Goal: Task Accomplishment & Management: Use online tool/utility

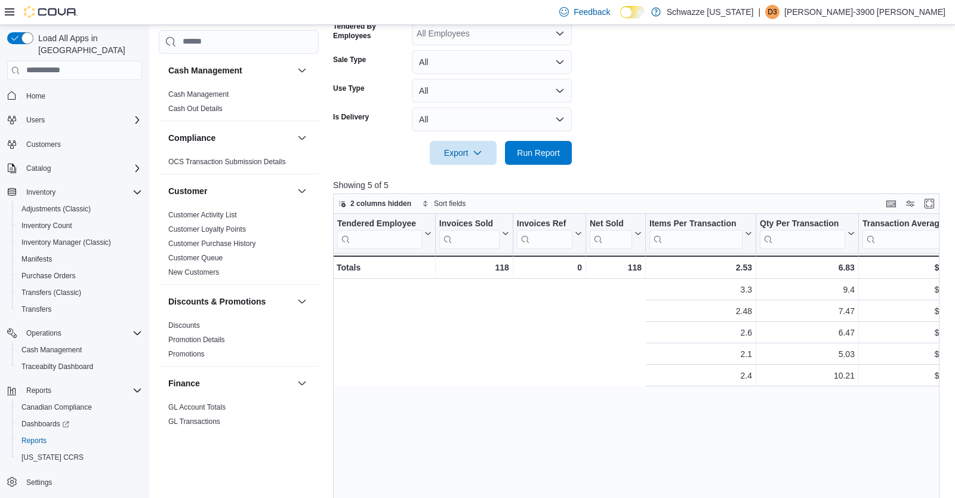
scroll to position [0, 517]
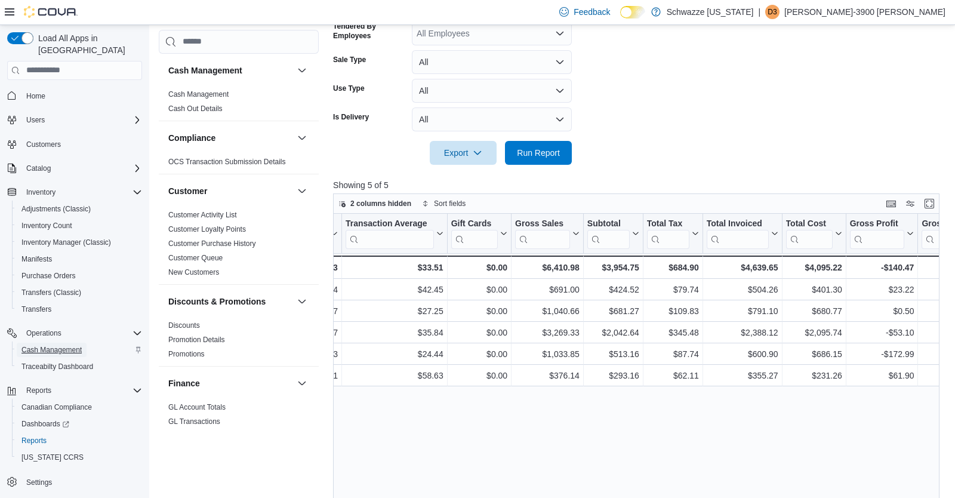
click at [71, 345] on span "Cash Management" at bounding box center [51, 350] width 60 height 10
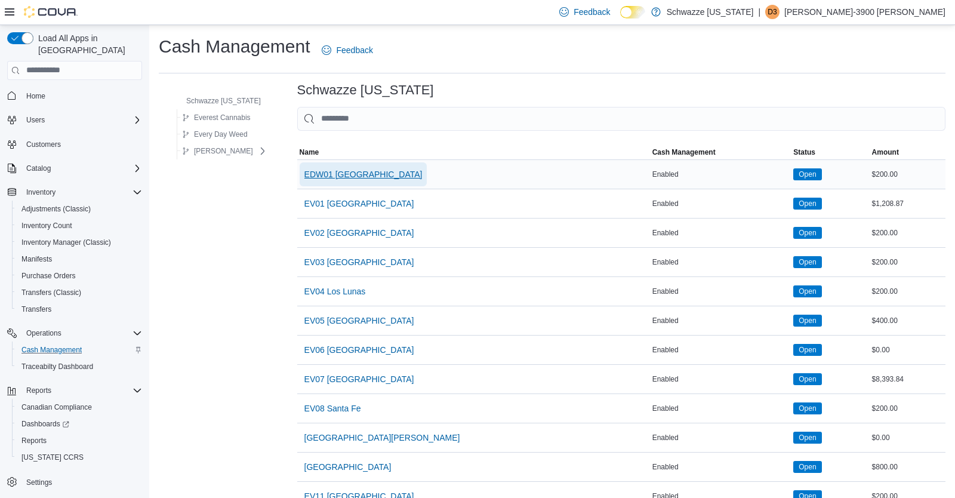
click at [347, 171] on span "EDW01 Farmington" at bounding box center [363, 174] width 118 height 12
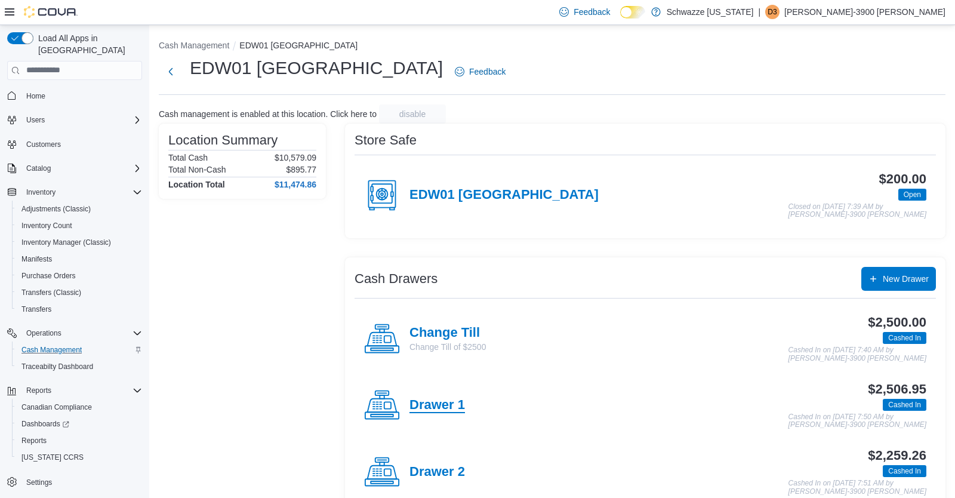
click at [444, 402] on h4 "Drawer 1" at bounding box center [438, 406] width 56 height 16
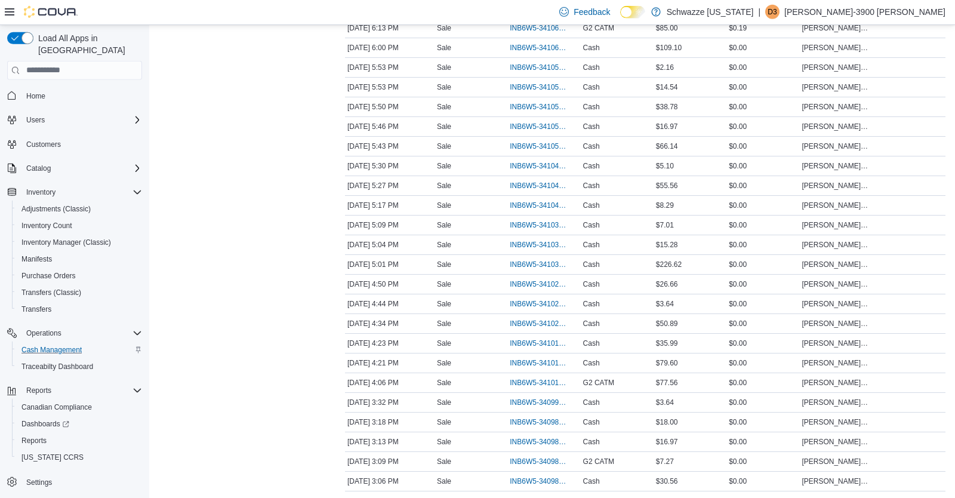
scroll to position [441, 0]
click at [528, 436] on span "INB6W5-3409847" at bounding box center [538, 441] width 56 height 10
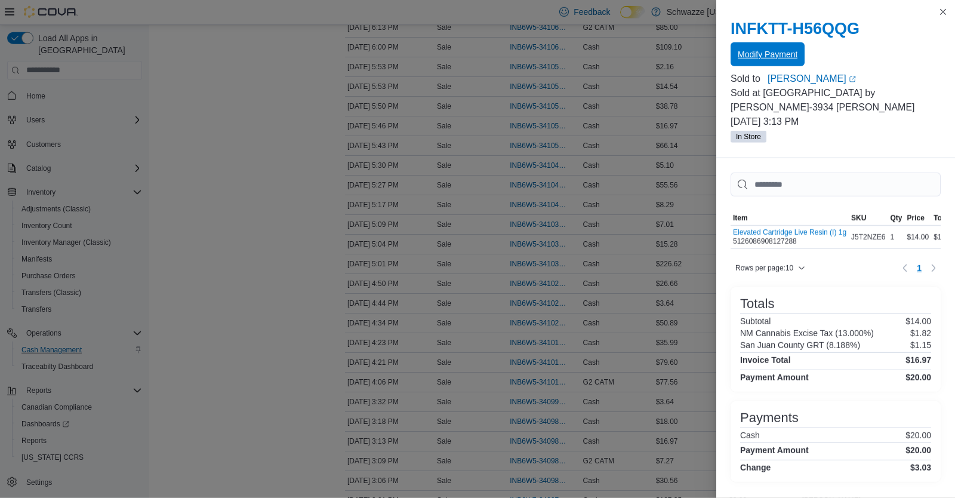
click at [762, 51] on span "Modify Payment" at bounding box center [768, 54] width 60 height 12
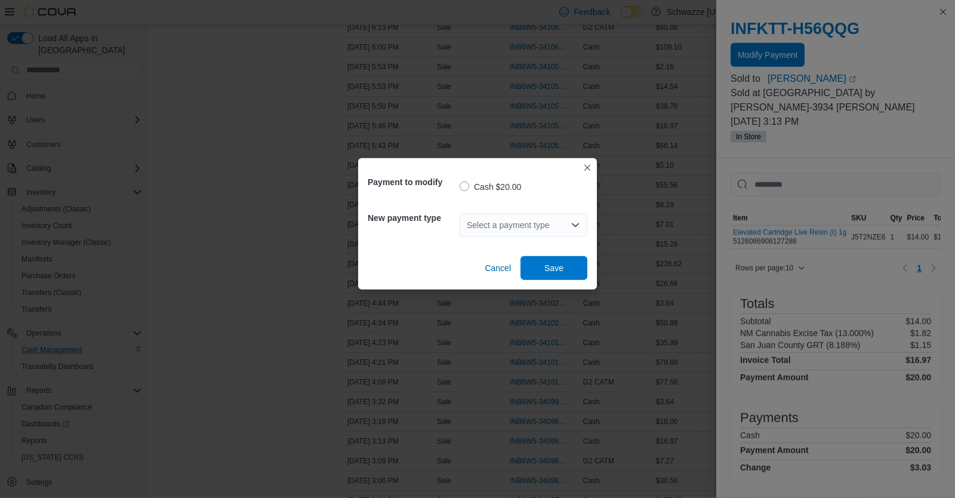
click at [530, 218] on div "Select a payment type" at bounding box center [524, 225] width 128 height 24
click at [520, 259] on span "G2 CATM" at bounding box center [530, 263] width 99 height 12
click at [537, 270] on span "Save" at bounding box center [554, 267] width 53 height 24
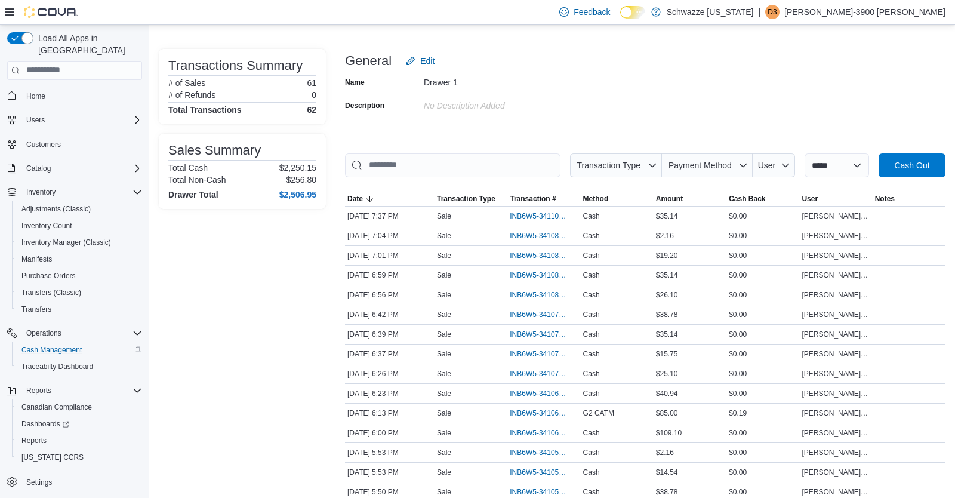
scroll to position [0, 0]
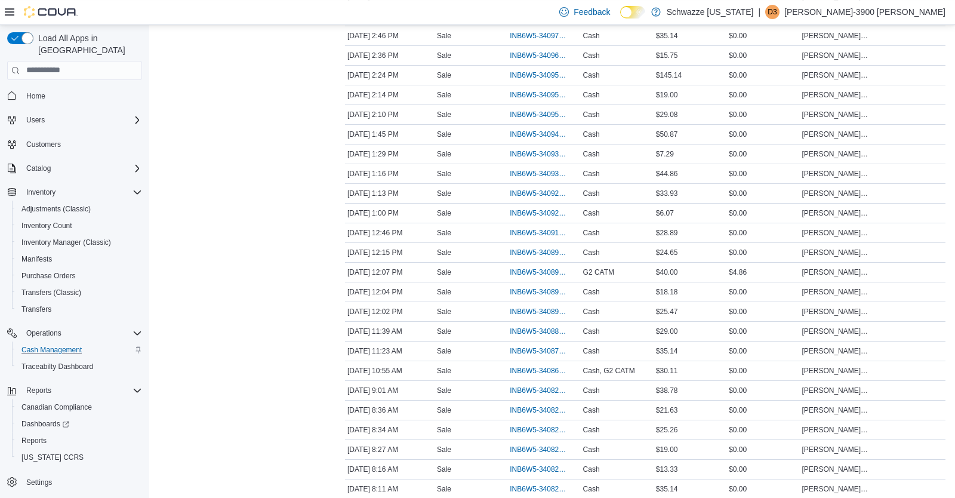
scroll to position [925, 0]
click at [527, 366] on span "INB6W5-3408664" at bounding box center [538, 371] width 56 height 10
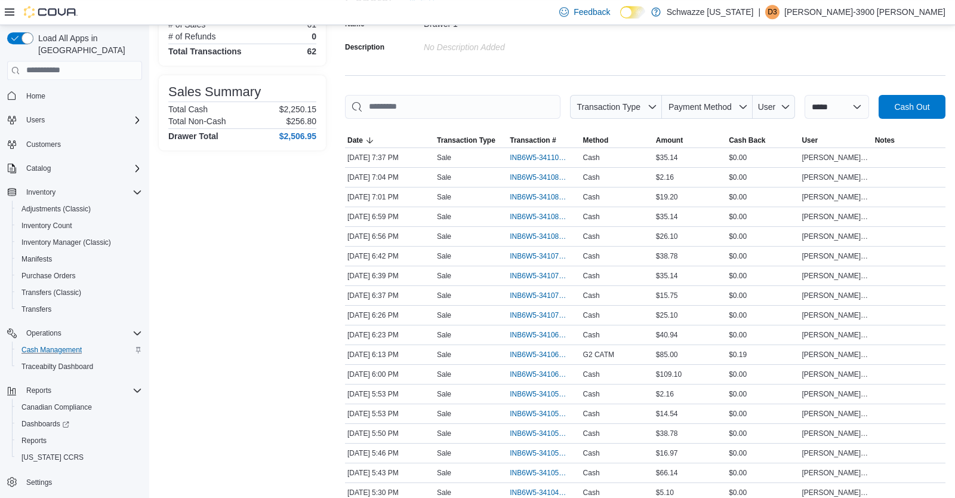
scroll to position [0, 0]
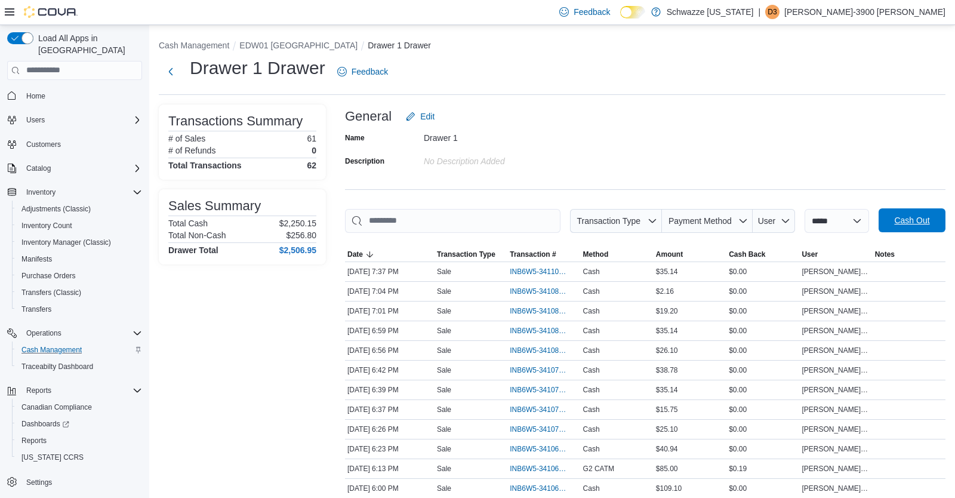
click at [913, 223] on span "Cash Out" at bounding box center [911, 220] width 35 height 12
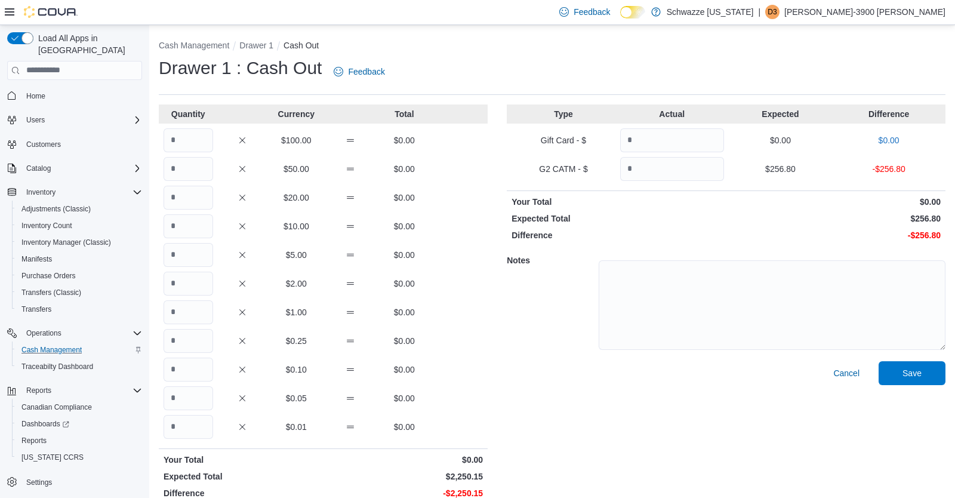
scroll to position [15, 0]
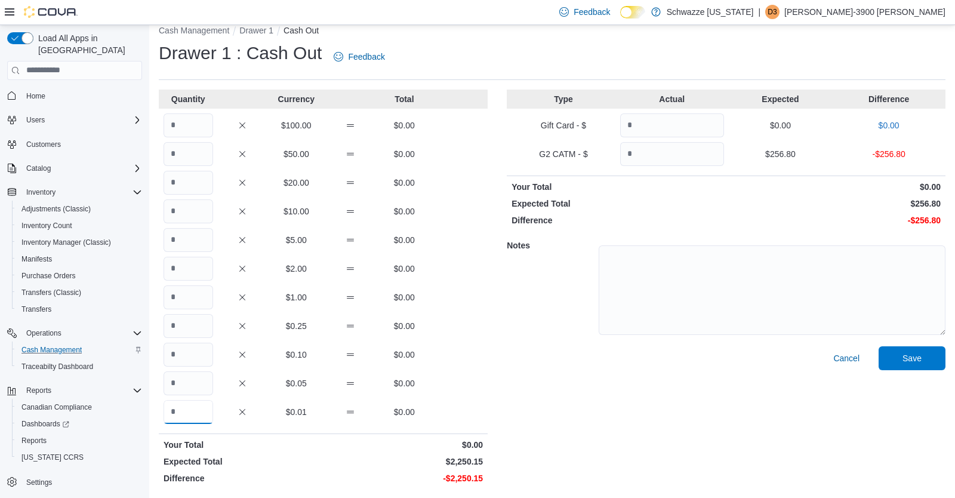
click at [187, 418] on input "Quantity" at bounding box center [189, 412] width 50 height 24
type input "*"
click at [192, 300] on input "Quantity" at bounding box center [189, 297] width 50 height 24
click at [476, 320] on div "$0.25 $0.00" at bounding box center [323, 326] width 329 height 24
click at [208, 288] on input "****" at bounding box center [189, 297] width 50 height 24
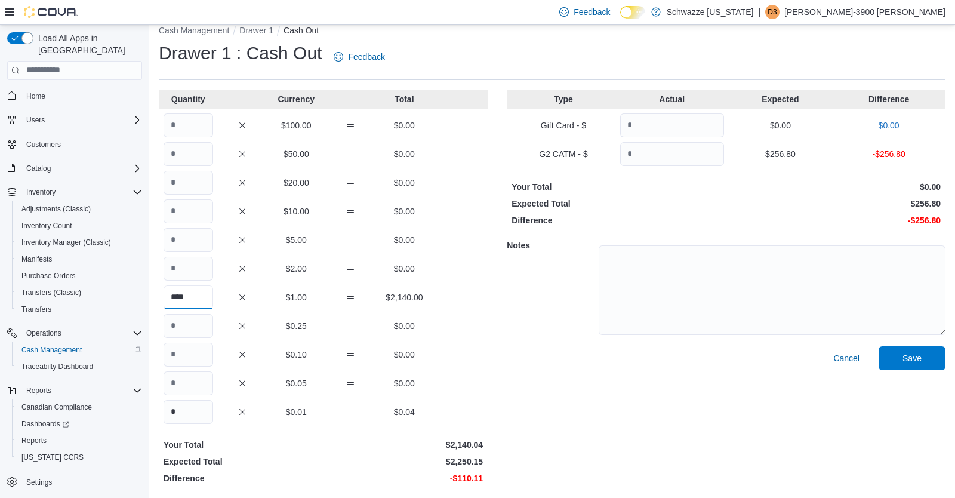
type input "****"
click at [655, 157] on input "Quantity" at bounding box center [672, 154] width 104 height 24
type input "******"
click at [701, 196] on div "Type Actual Expected Difference Gift Card - $ $0.00 $0.00 G2 CATM - $ ****** $2…" at bounding box center [726, 289] width 439 height 399
click at [912, 352] on span "Save" at bounding box center [912, 358] width 19 height 12
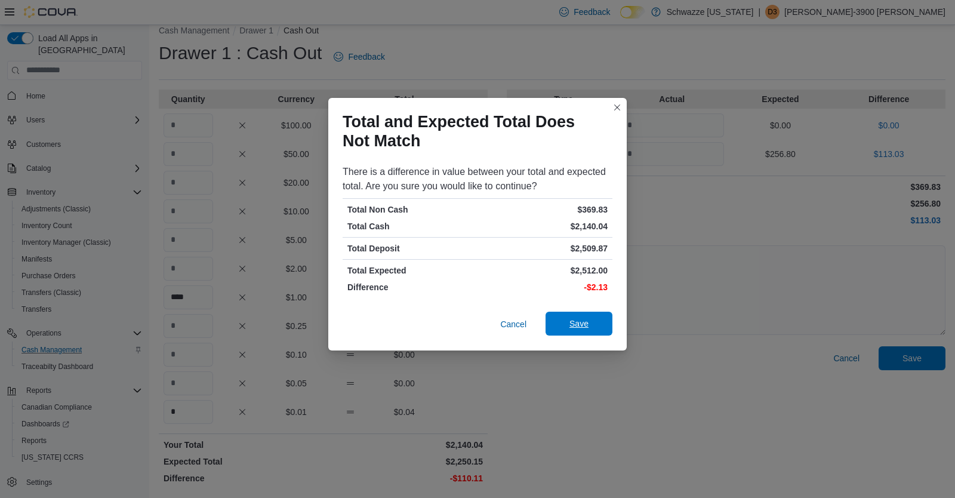
click at [575, 326] on span "Save" at bounding box center [578, 324] width 19 height 12
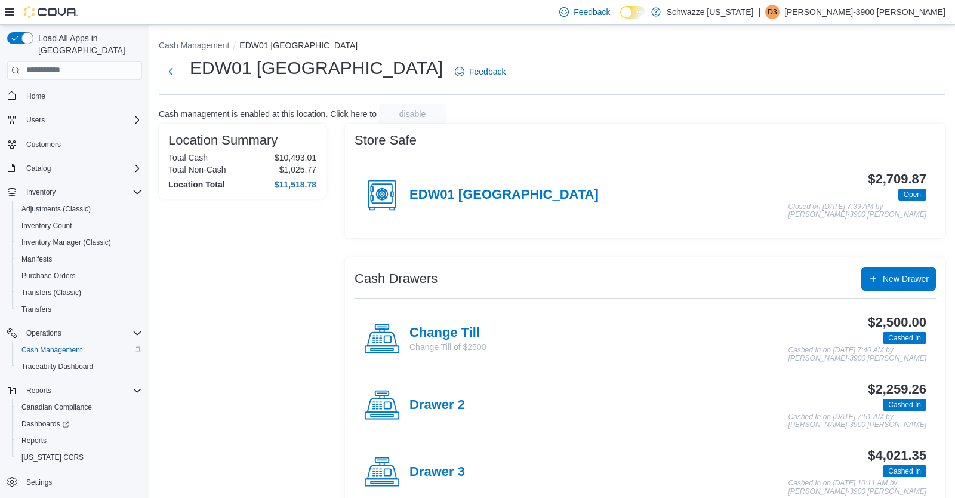
click at [875, 8] on div "| D3 Daniel-3900 Lopez" at bounding box center [851, 12] width 187 height 14
click at [863, 112] on span "Sign Out" at bounding box center [868, 115] width 32 height 12
